Goal: Task Accomplishment & Management: Manage account settings

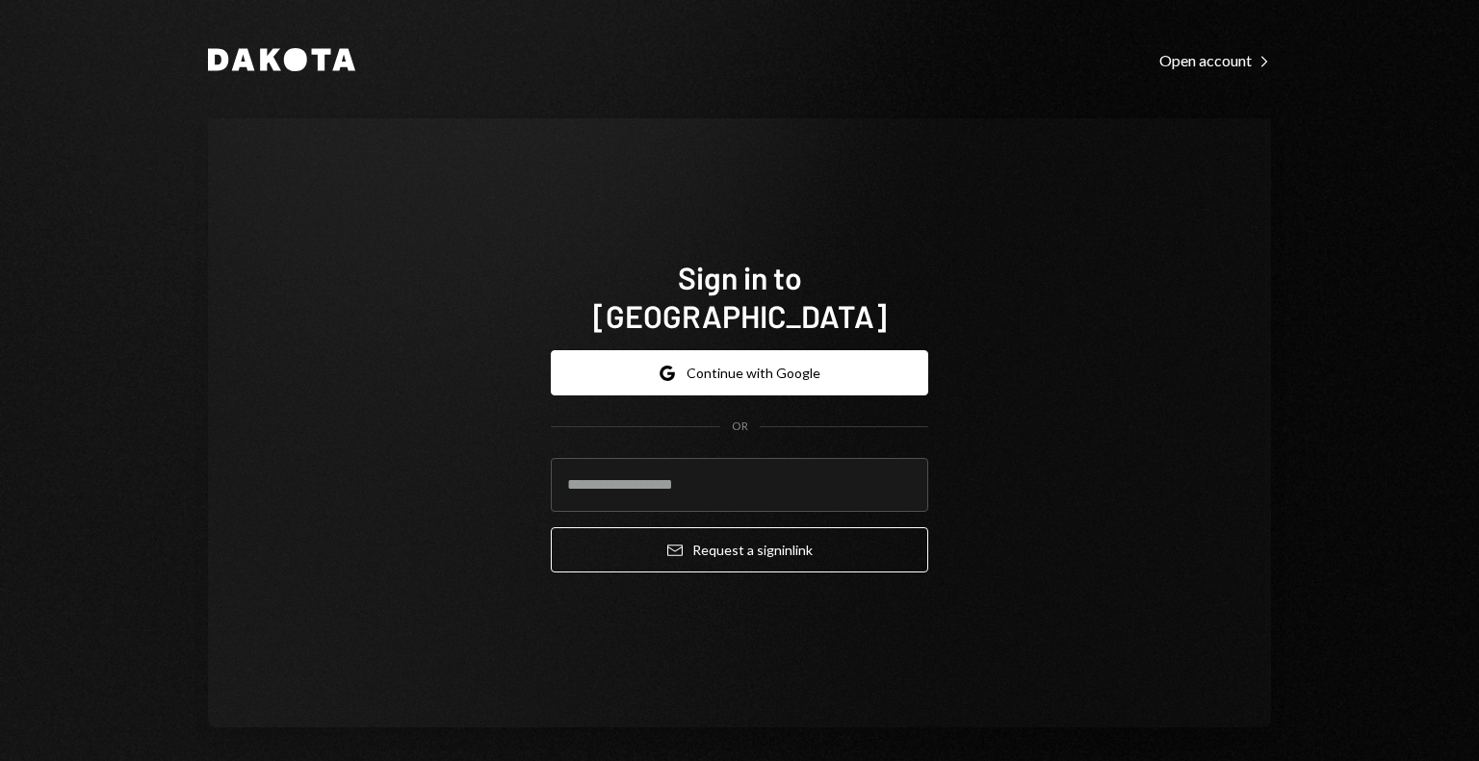
click at [423, 149] on div "Sign in to Dakota Google Continue with Google OR Email Request a sign in link" at bounding box center [739, 422] width 1063 height 609
